Goal: Find specific page/section: Find specific page/section

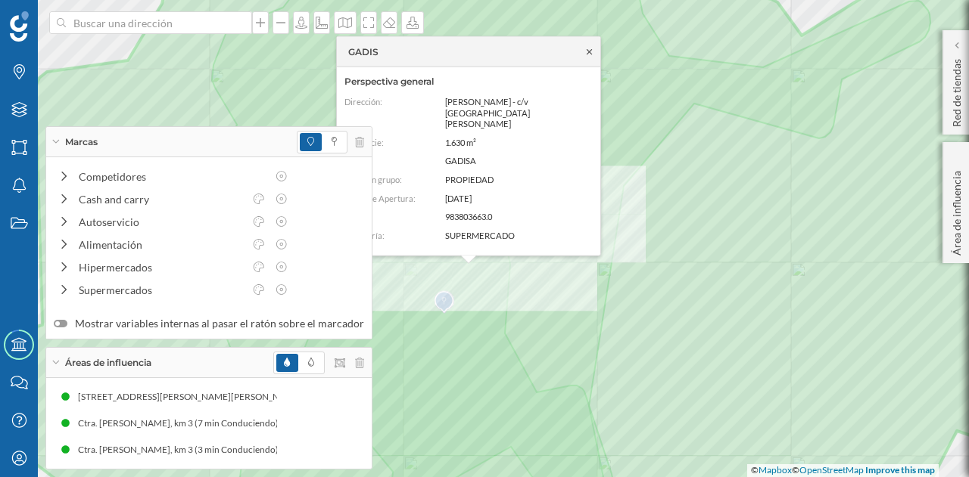
click at [584, 67] on div "GADIS" at bounding box center [468, 52] width 263 height 30
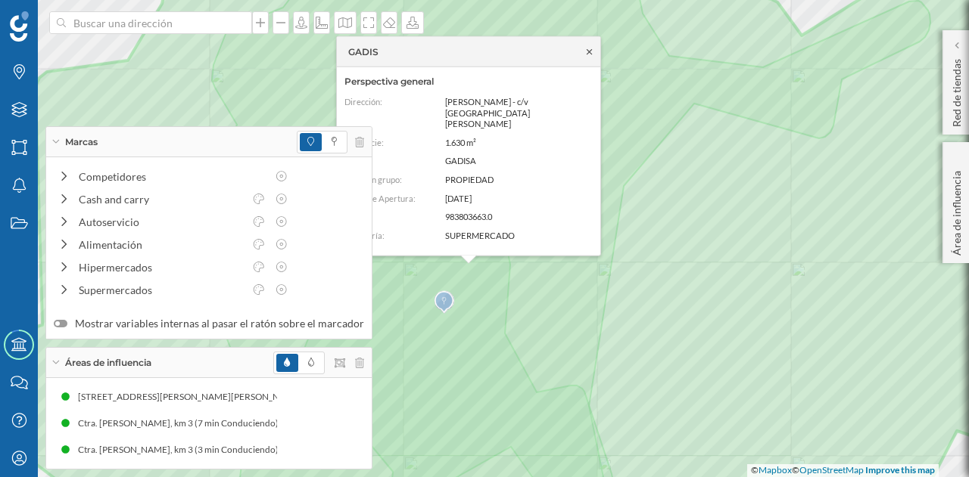
click at [586, 56] on icon at bounding box center [588, 51] width 11 height 9
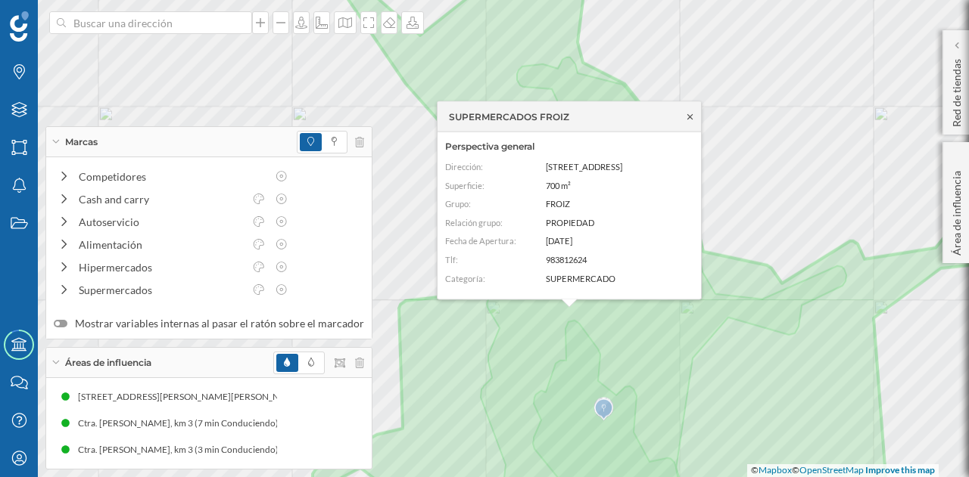
click at [690, 120] on icon at bounding box center [689, 116] width 11 height 9
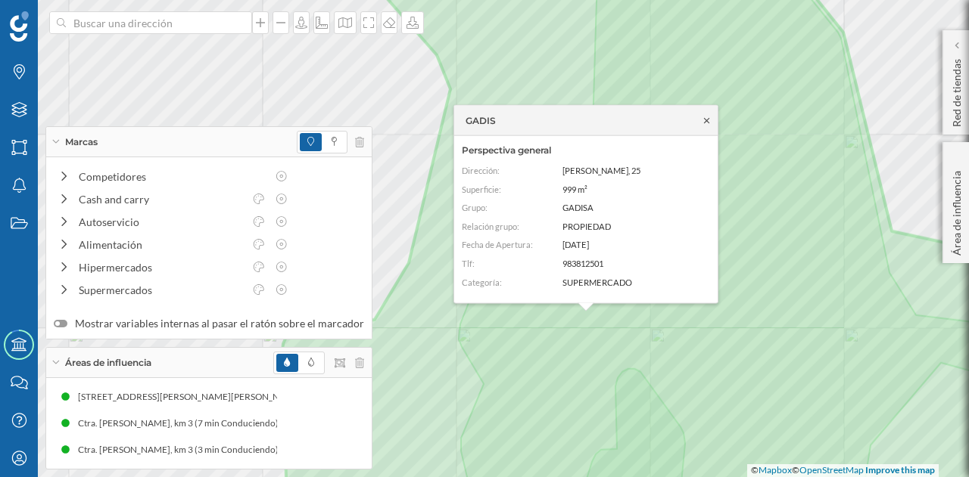
click at [707, 120] on icon at bounding box center [706, 119] width 5 height 5
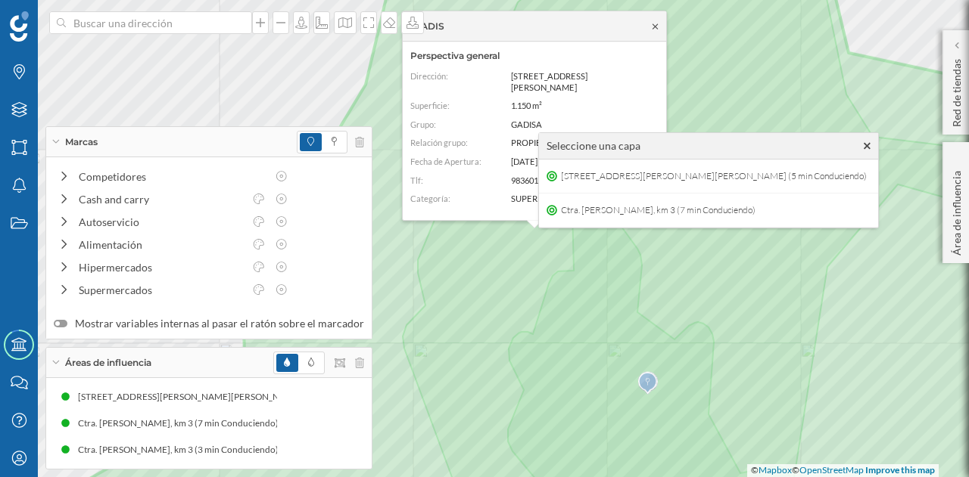
click at [655, 31] on icon at bounding box center [654, 26] width 11 height 9
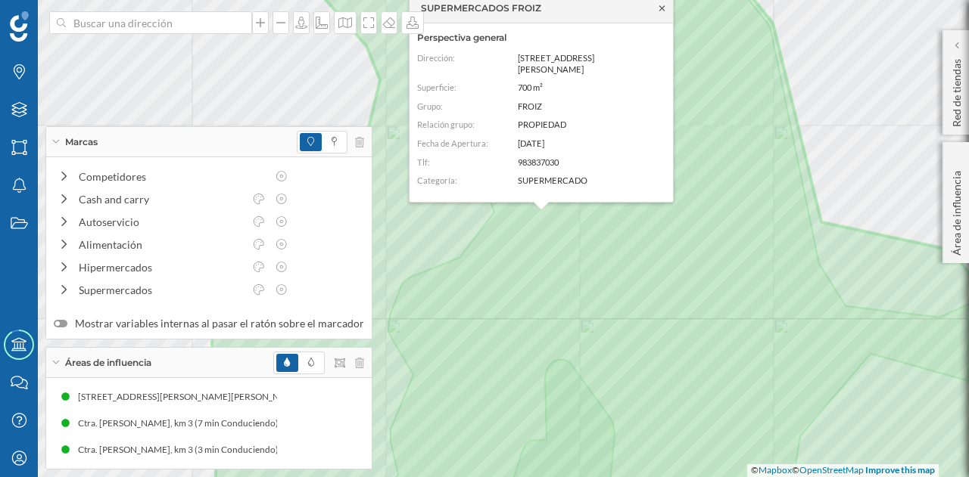
click at [660, 13] on icon at bounding box center [661, 8] width 11 height 9
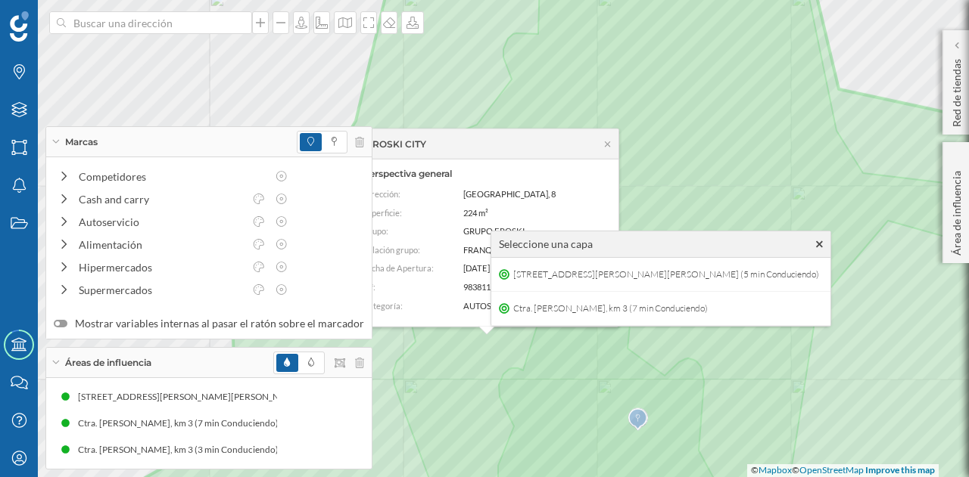
click at [823, 248] on icon at bounding box center [819, 244] width 7 height 11
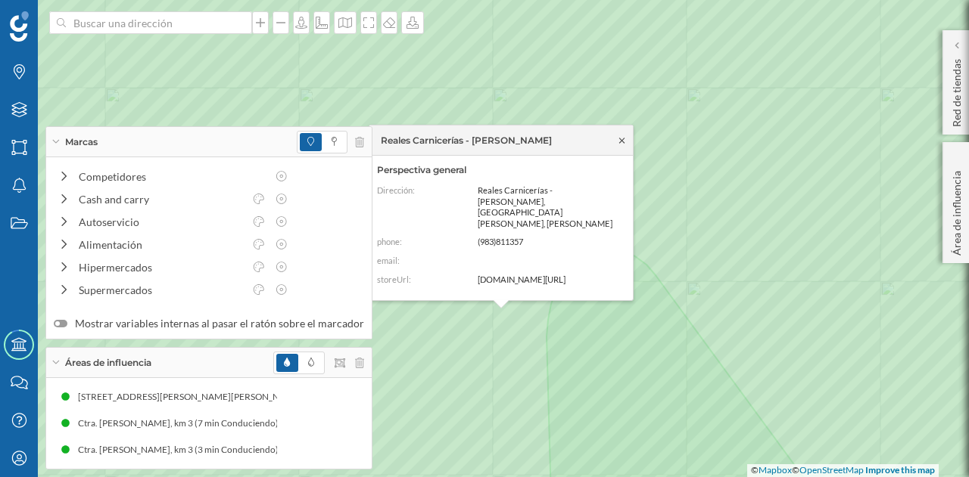
click at [623, 145] on icon at bounding box center [621, 139] width 11 height 9
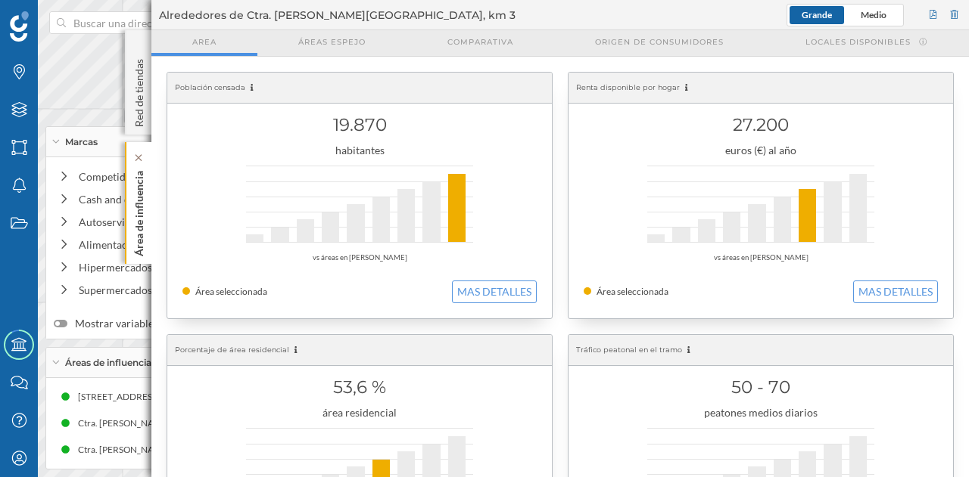
click at [144, 198] on p "Área de influencia" at bounding box center [139, 211] width 15 height 92
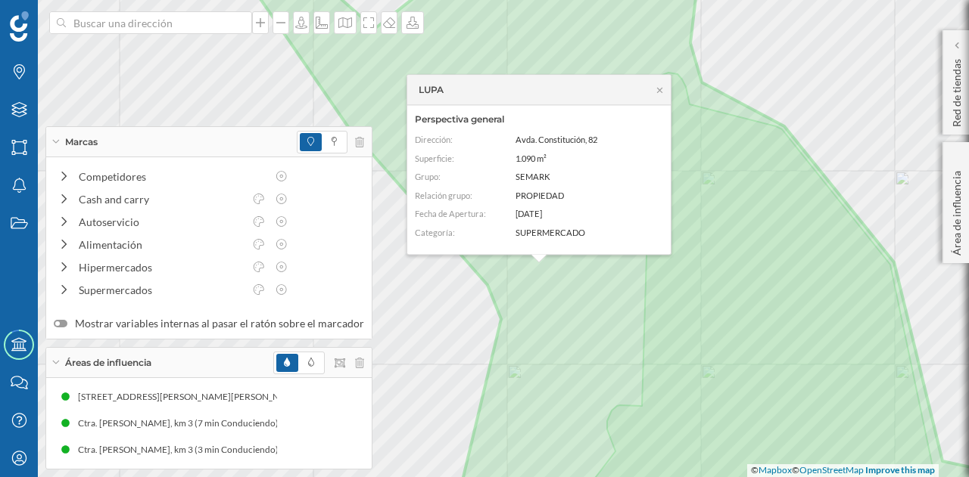
drag, startPoint x: 661, startPoint y: 90, endPoint x: 664, endPoint y: 98, distance: 8.2
click at [661, 90] on icon at bounding box center [659, 90] width 11 height 9
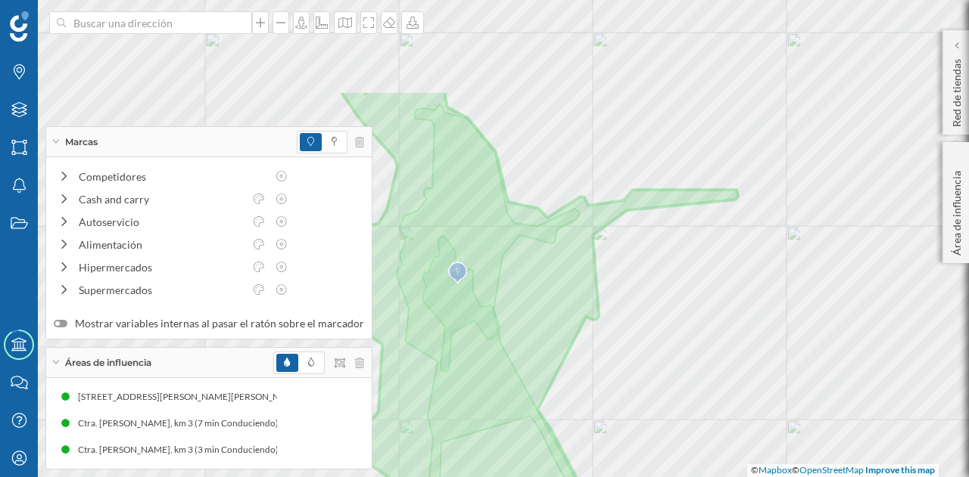
click at [655, 477] on html "Marcas Capas Áreas Notificaciones Estados Academy Contacta con nosotros Centro …" at bounding box center [484, 238] width 969 height 477
